Goal: Task Accomplishment & Management: Manage account settings

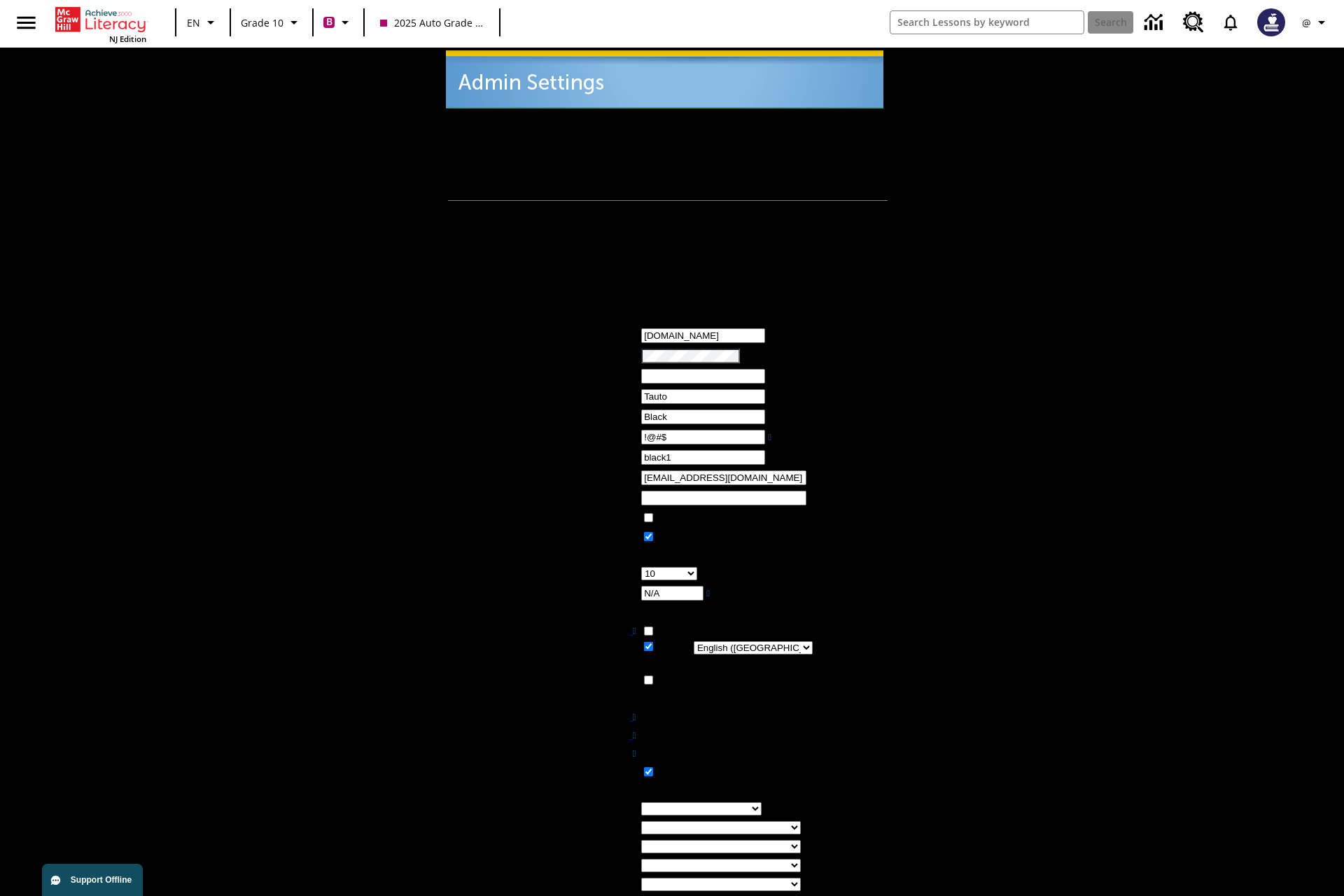
type input "!@#$"
click at [1316, 22] on icon "Profile/Settings" at bounding box center [1322, 22] width 17 height 17
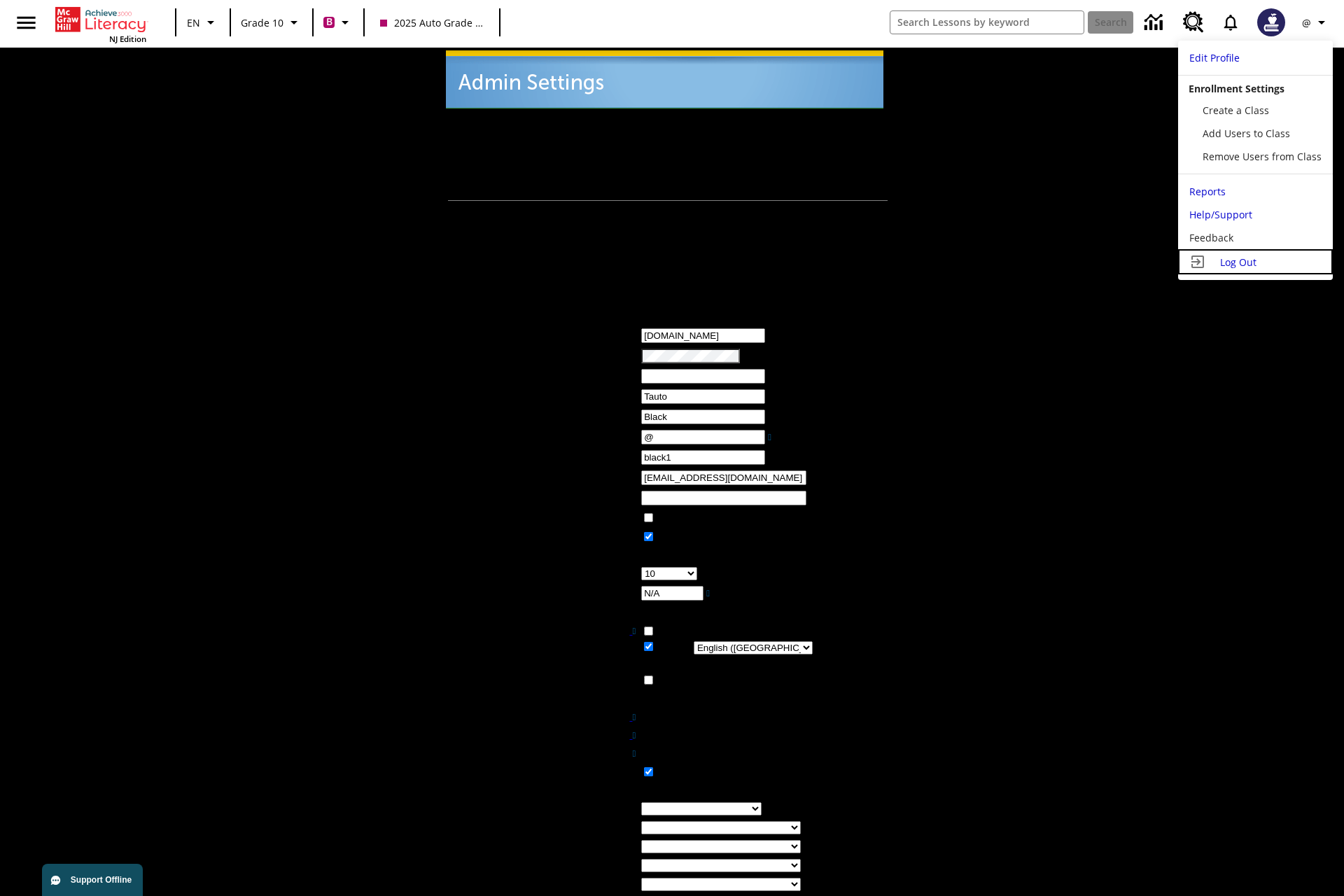
click at [1255, 262] on span "Log Out" at bounding box center [1238, 262] width 36 height 13
